Goal: Task Accomplishment & Management: Manage account settings

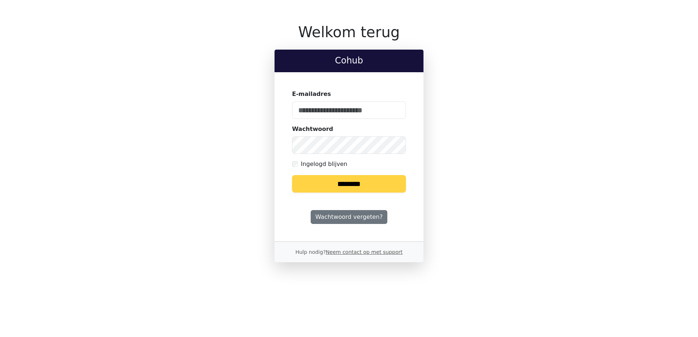
click at [397, 111] on keeper-lock "Open Keeper Popup" at bounding box center [396, 110] width 9 height 9
type input "**********"
click at [347, 184] on input "********" at bounding box center [349, 184] width 114 height 18
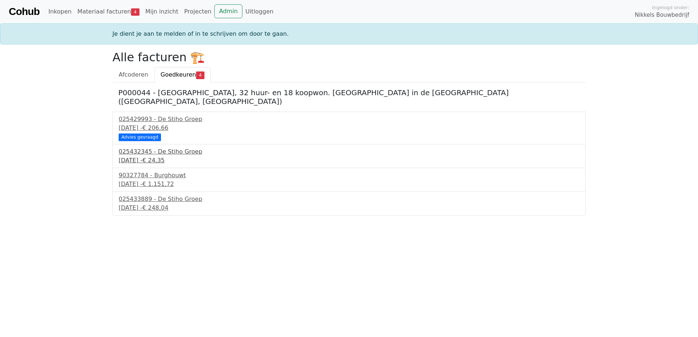
click at [155, 148] on div "025432345 - De Stiho Groep" at bounding box center [349, 152] width 461 height 9
click at [150, 180] on div "3 september 2025 - € 1.151,72" at bounding box center [349, 184] width 461 height 9
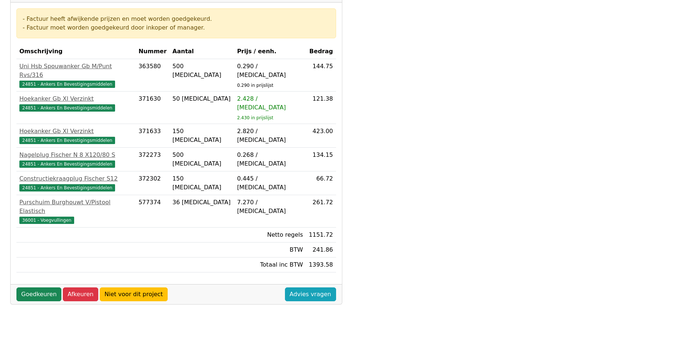
scroll to position [183, 0]
click at [39, 287] on link "Goedkeuren" at bounding box center [38, 294] width 45 height 14
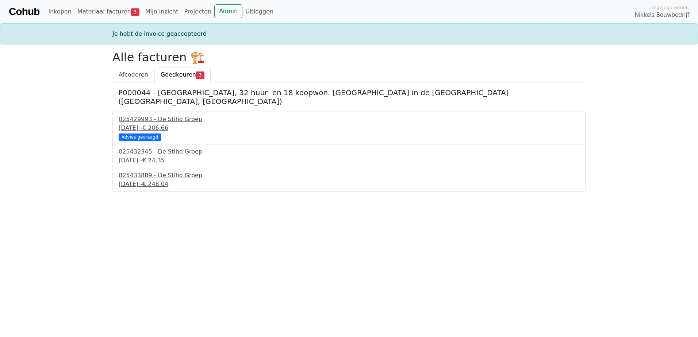
click at [142, 171] on div "025433889 - De Stiho Groep" at bounding box center [349, 175] width 461 height 9
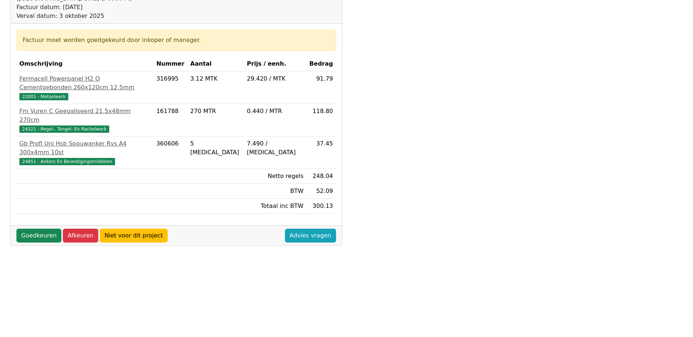
scroll to position [183, 0]
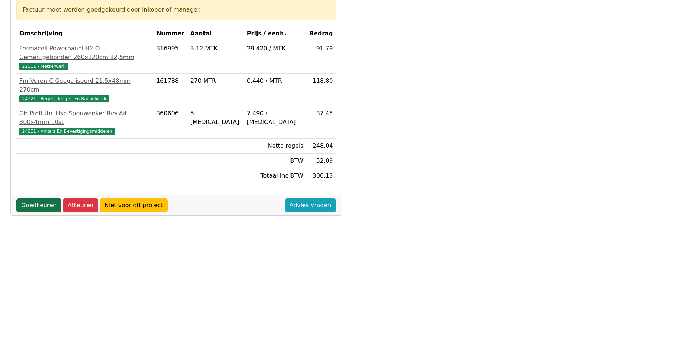
click at [44, 199] on link "Goedkeuren" at bounding box center [38, 206] width 45 height 14
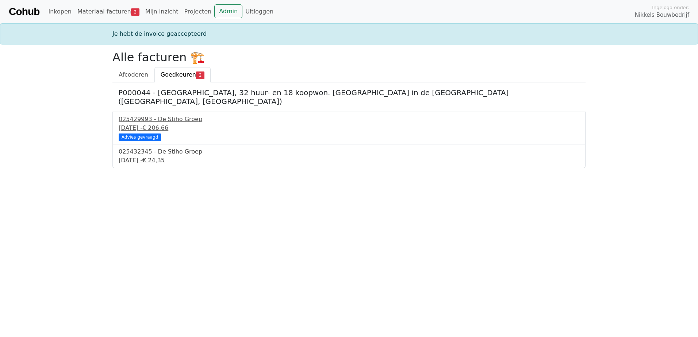
click at [160, 148] on div "025432345 - De Stiho Groep" at bounding box center [349, 152] width 461 height 9
click at [168, 115] on div "025429993 - De Stiho Groep" at bounding box center [349, 119] width 461 height 9
click at [145, 148] on div "025432345 - De Stiho Groep" at bounding box center [349, 152] width 461 height 9
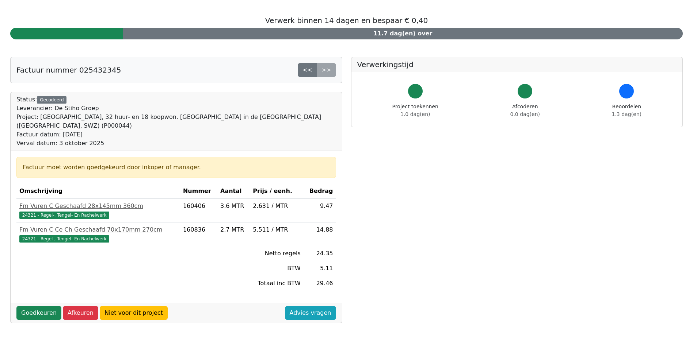
scroll to position [37, 0]
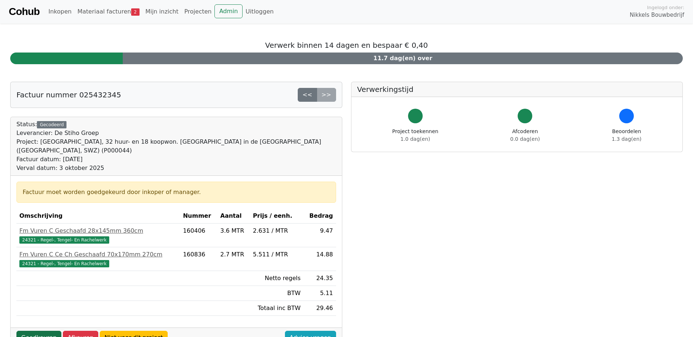
click at [37, 331] on link "Goedkeuren" at bounding box center [38, 338] width 45 height 14
